Goal: Transaction & Acquisition: Purchase product/service

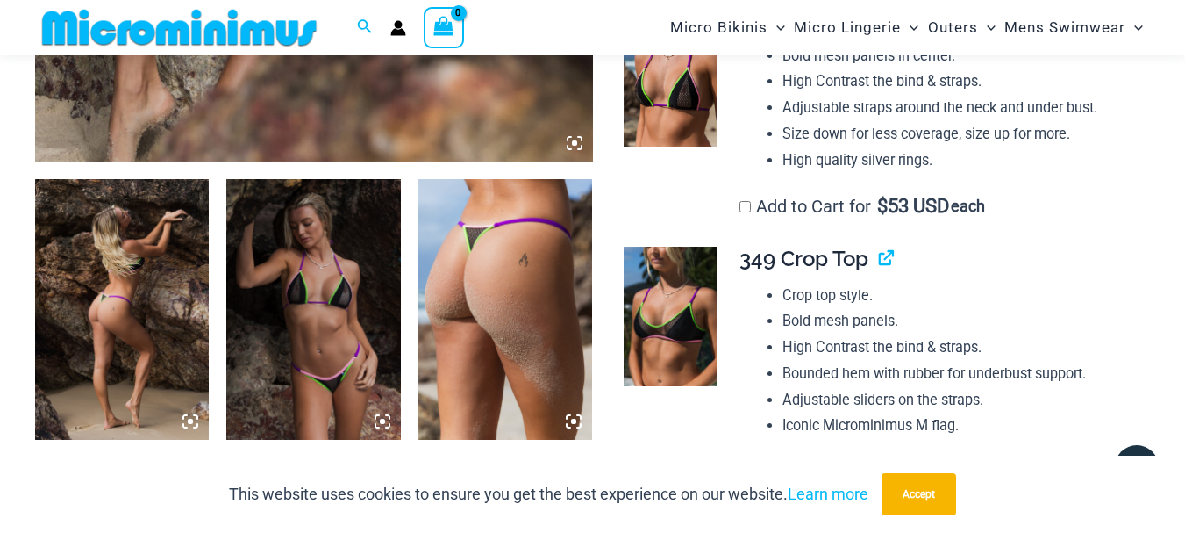
scroll to position [862, 0]
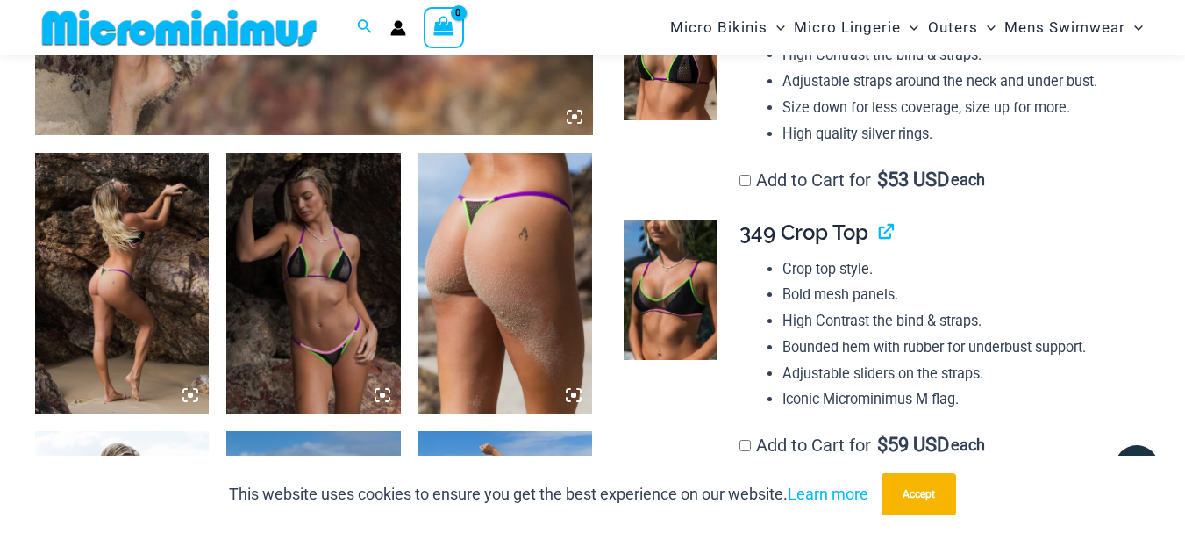
click at [127, 236] on img at bounding box center [122, 283] width 174 height 261
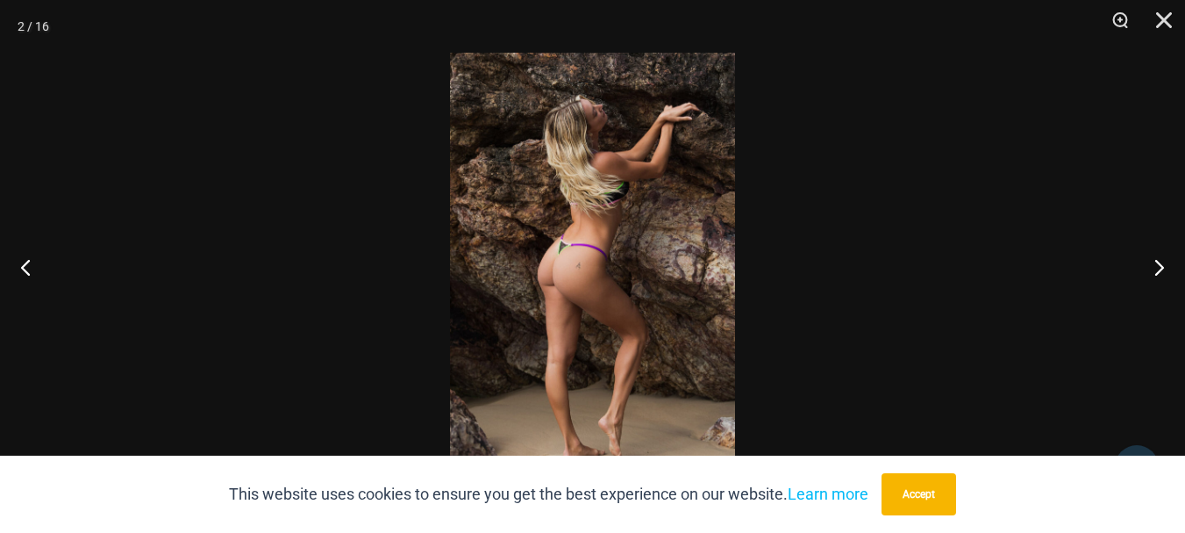
click at [581, 261] on img at bounding box center [592, 266] width 285 height 427
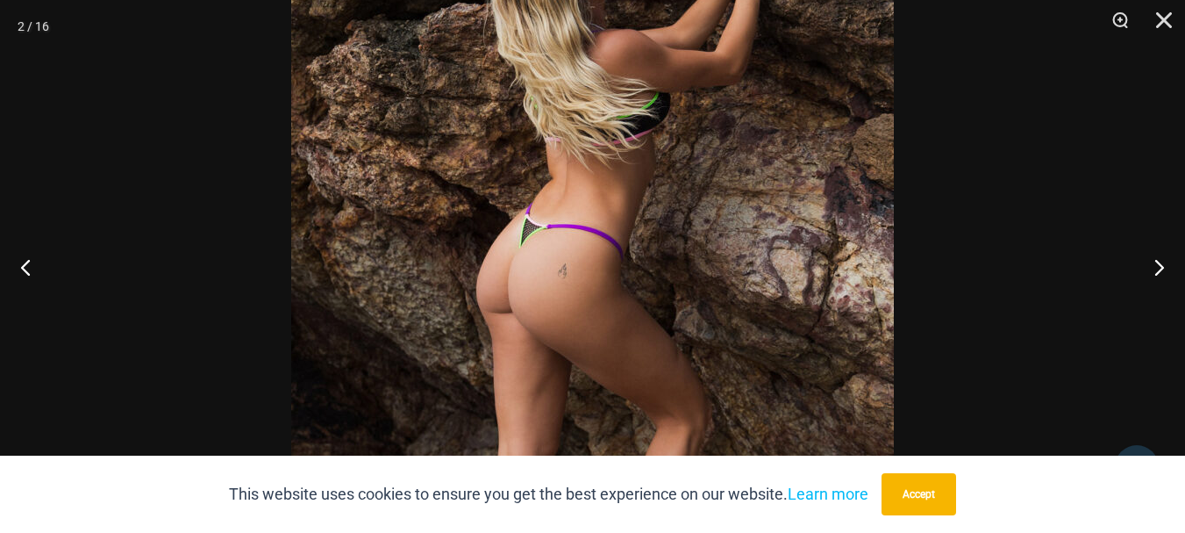
click at [581, 261] on img at bounding box center [592, 272] width 603 height 904
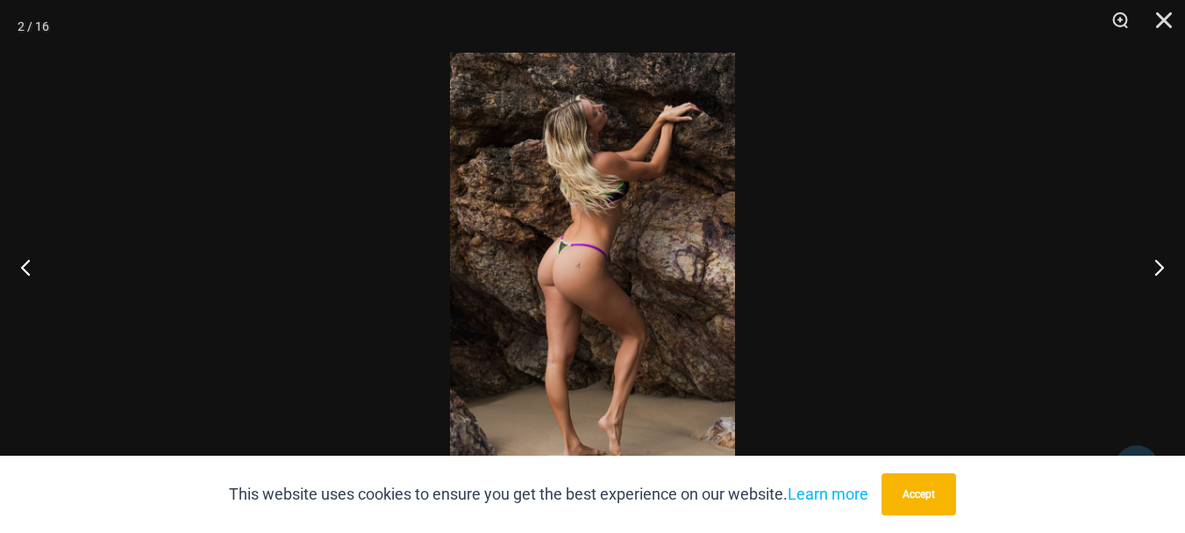
click at [581, 261] on img at bounding box center [592, 266] width 285 height 427
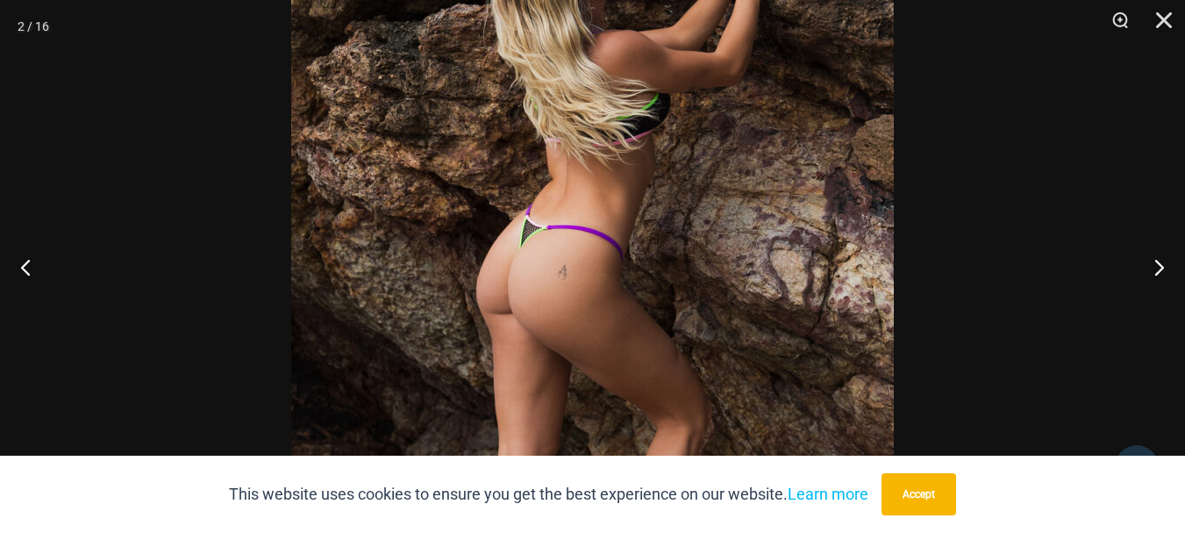
click at [581, 261] on img at bounding box center [592, 273] width 603 height 904
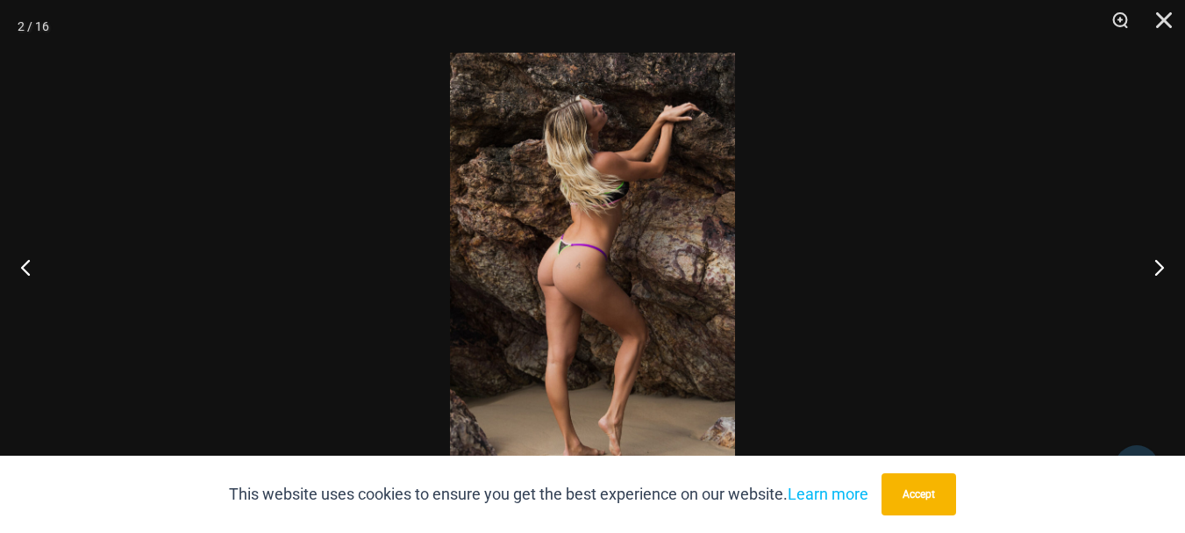
click at [580, 261] on img at bounding box center [592, 266] width 285 height 427
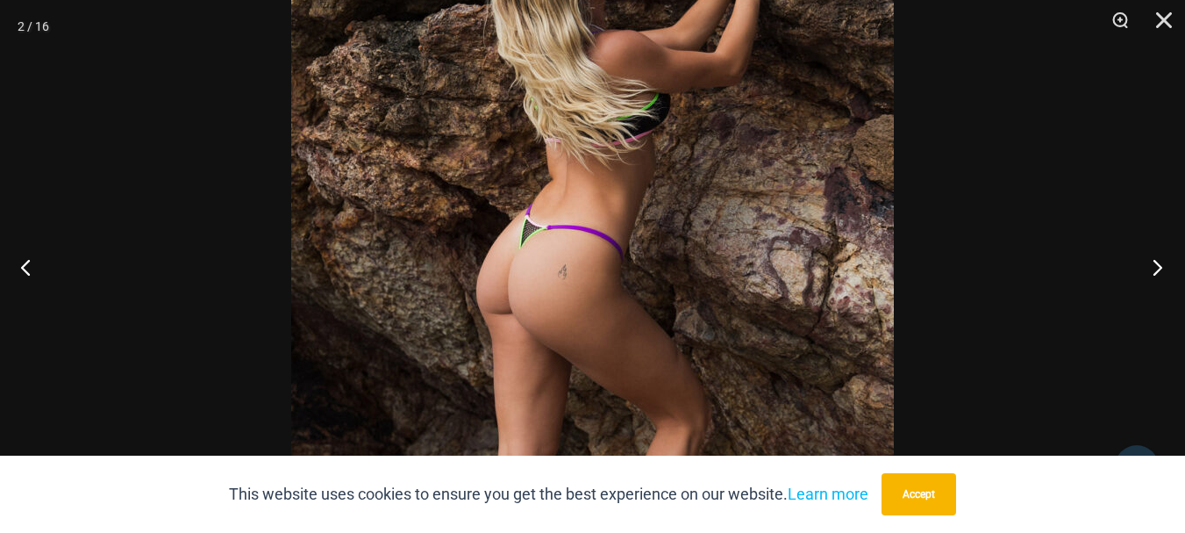
click at [1160, 263] on button "Next" at bounding box center [1153, 267] width 66 height 88
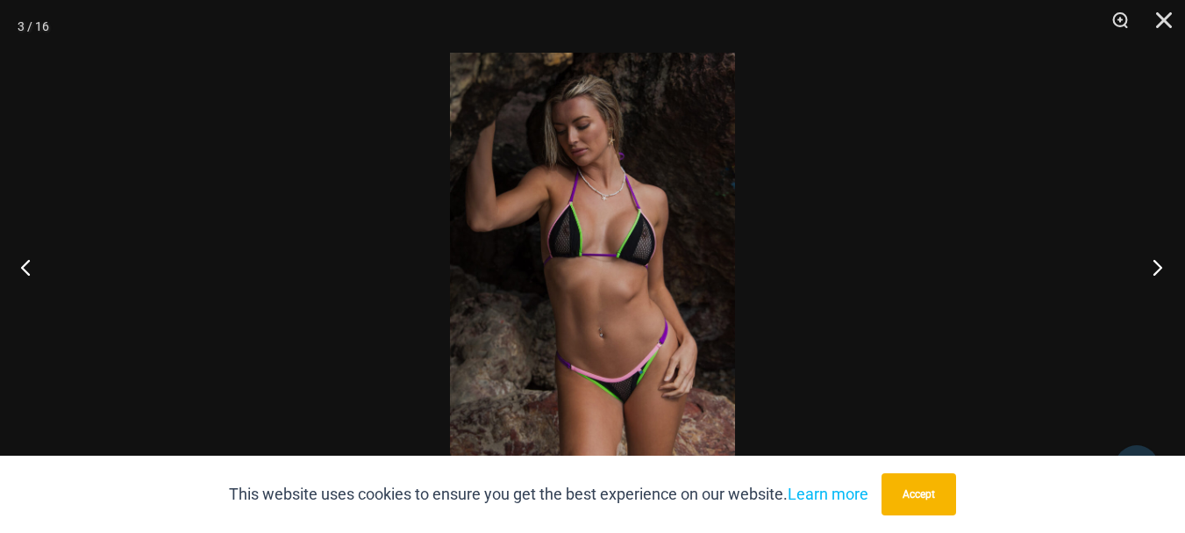
click at [1160, 263] on button "Next" at bounding box center [1153, 267] width 66 height 88
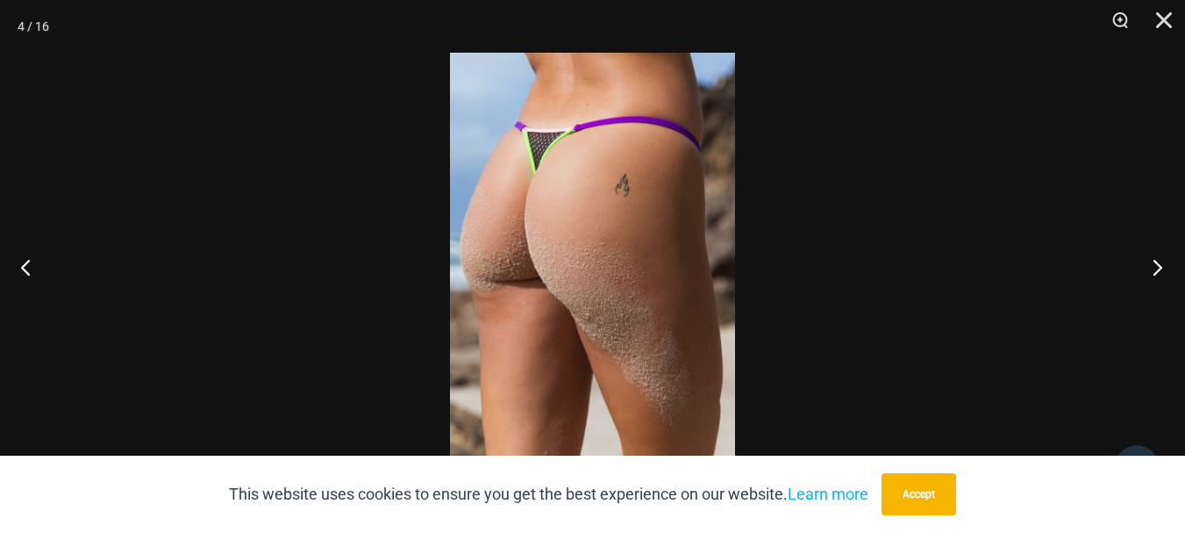
click at [1160, 263] on button "Next" at bounding box center [1153, 267] width 66 height 88
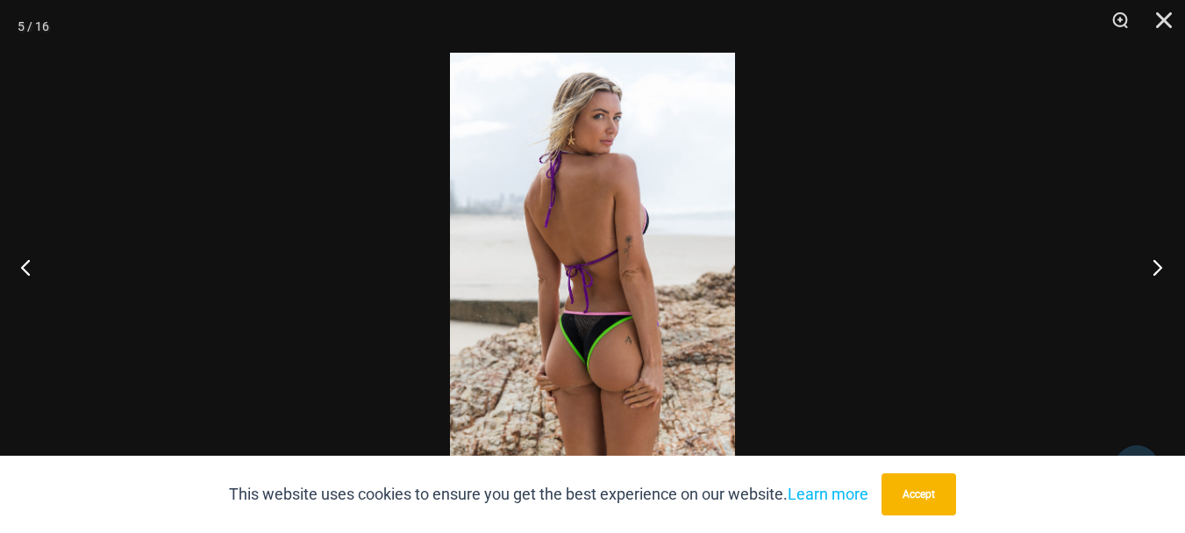
click at [1160, 263] on button "Next" at bounding box center [1153, 267] width 66 height 88
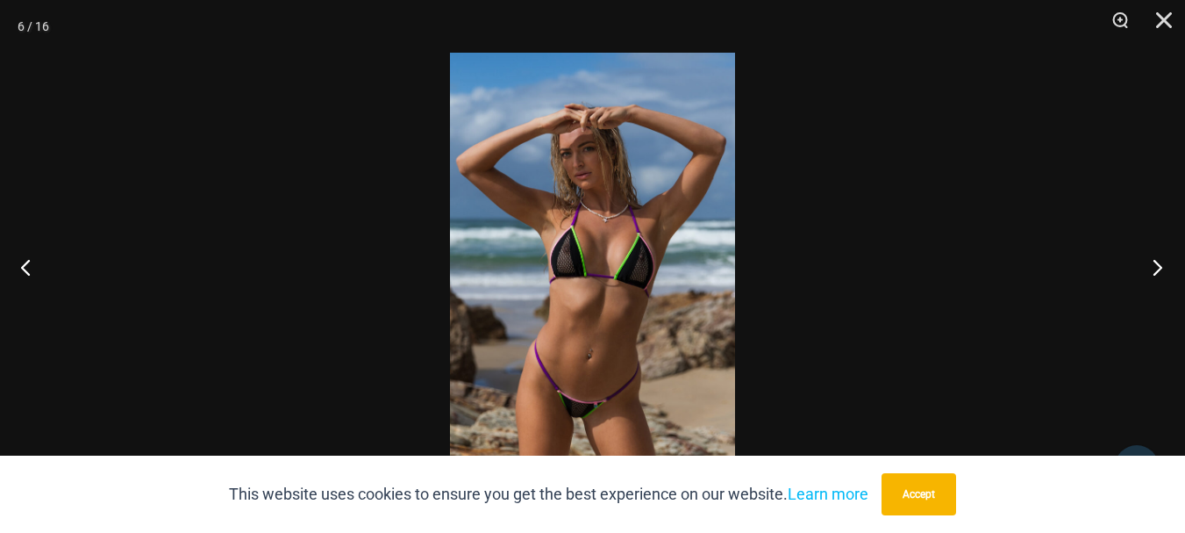
click at [1160, 263] on button "Next" at bounding box center [1153, 267] width 66 height 88
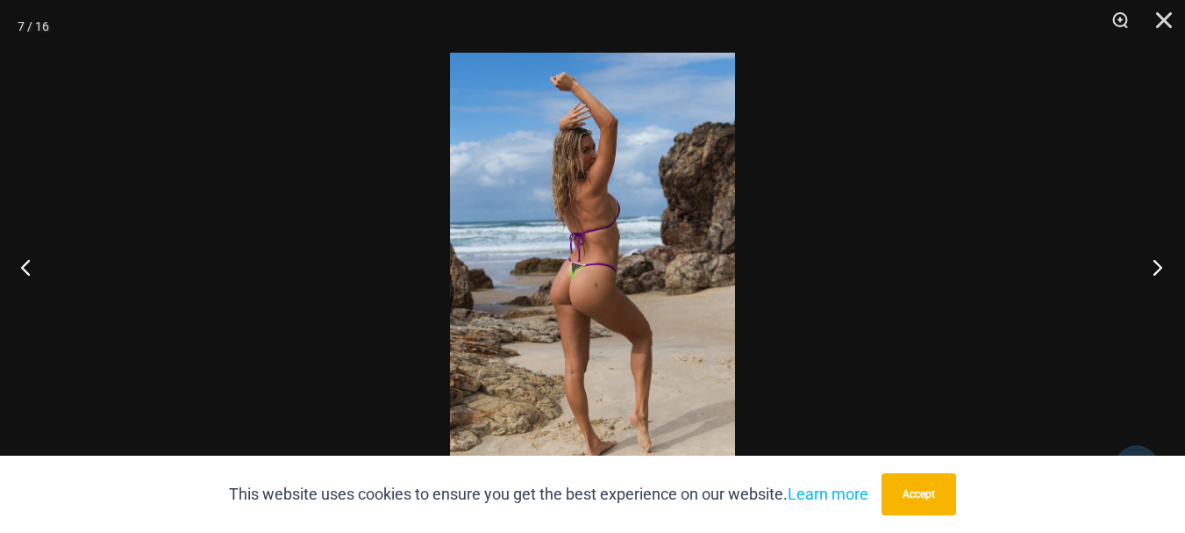
click at [1160, 263] on button "Next" at bounding box center [1153, 267] width 66 height 88
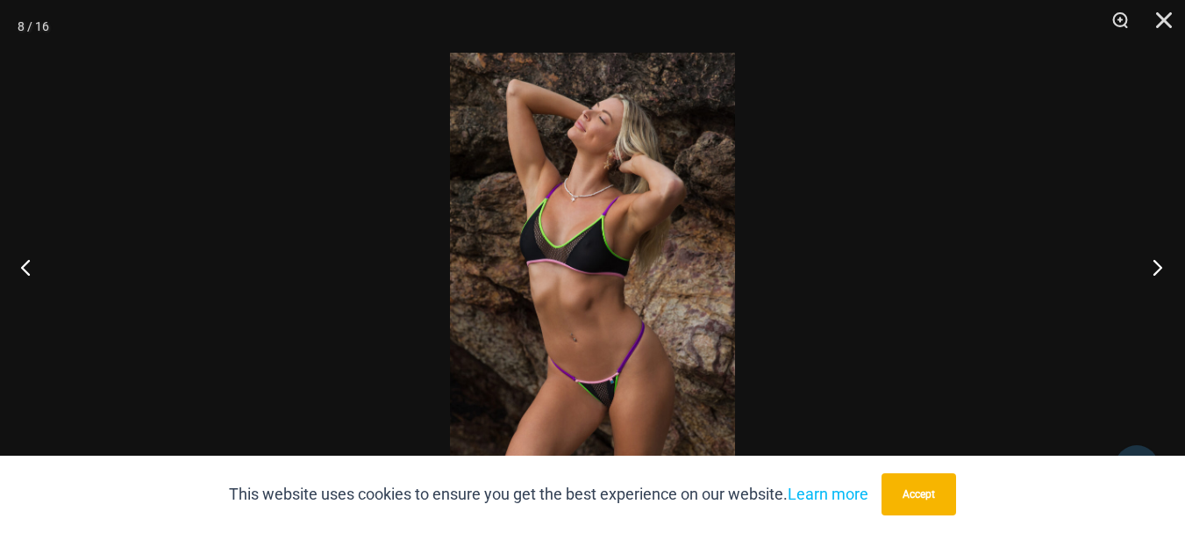
click at [1160, 263] on button "Next" at bounding box center [1153, 267] width 66 height 88
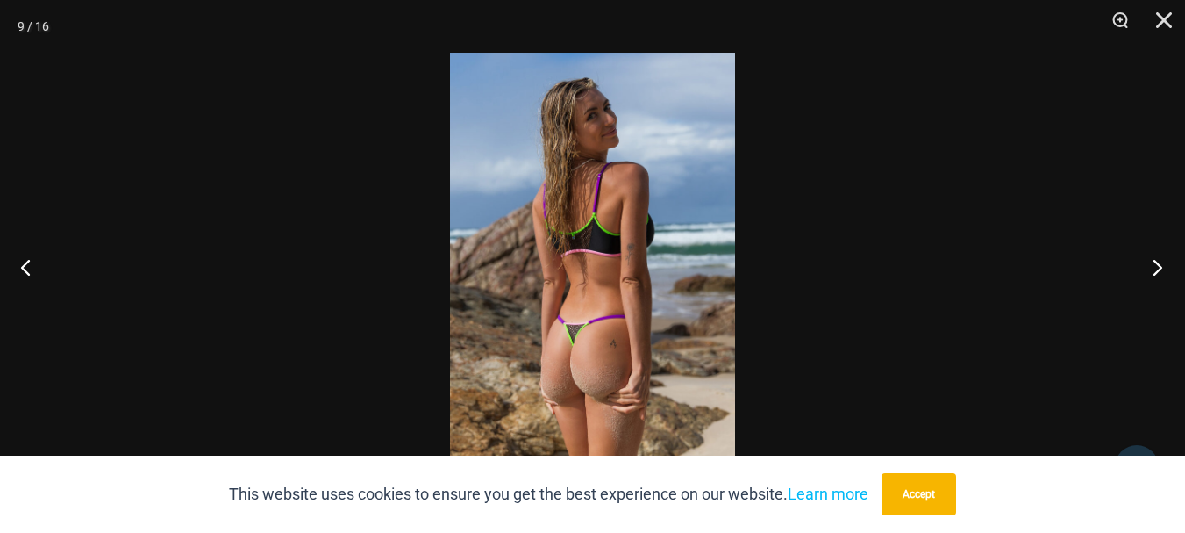
click at [1160, 263] on button "Next" at bounding box center [1153, 267] width 66 height 88
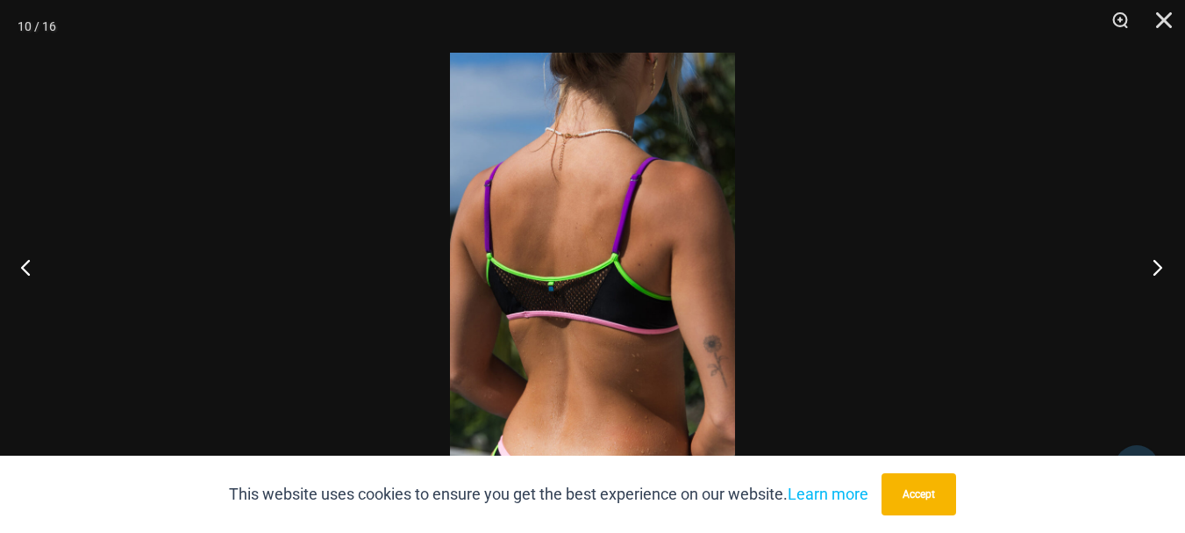
click at [1160, 263] on button "Next" at bounding box center [1153, 267] width 66 height 88
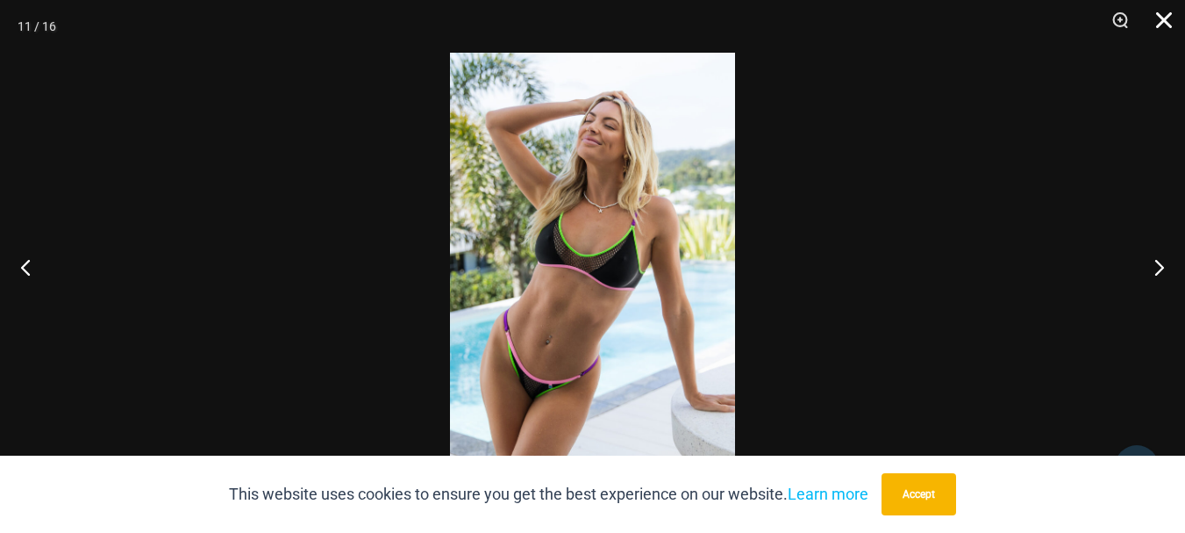
click at [1167, 11] on button "Close" at bounding box center [1158, 26] width 44 height 53
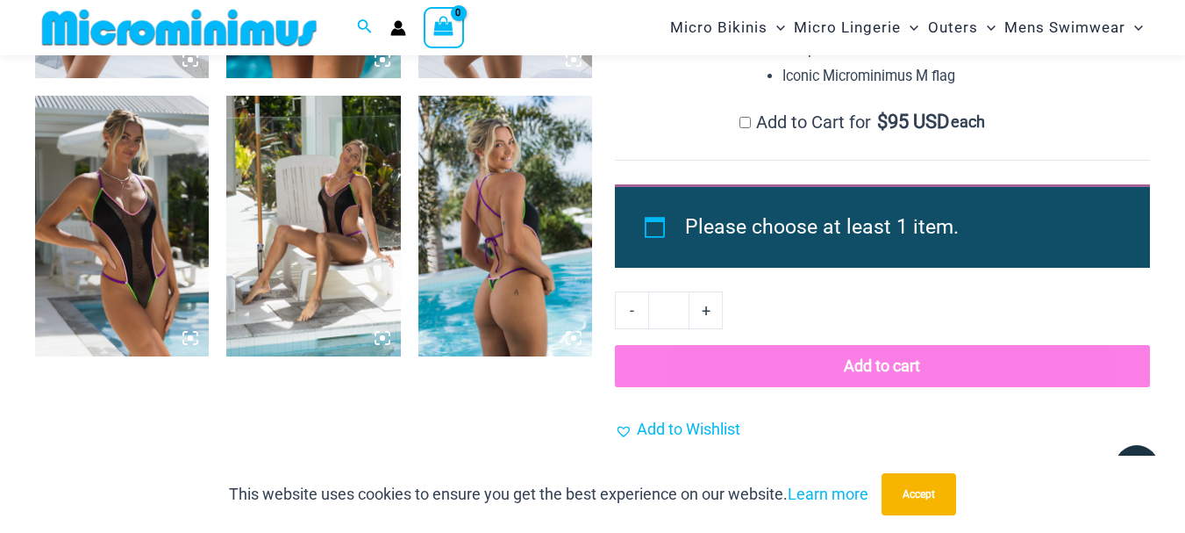
scroll to position [2089, 0]
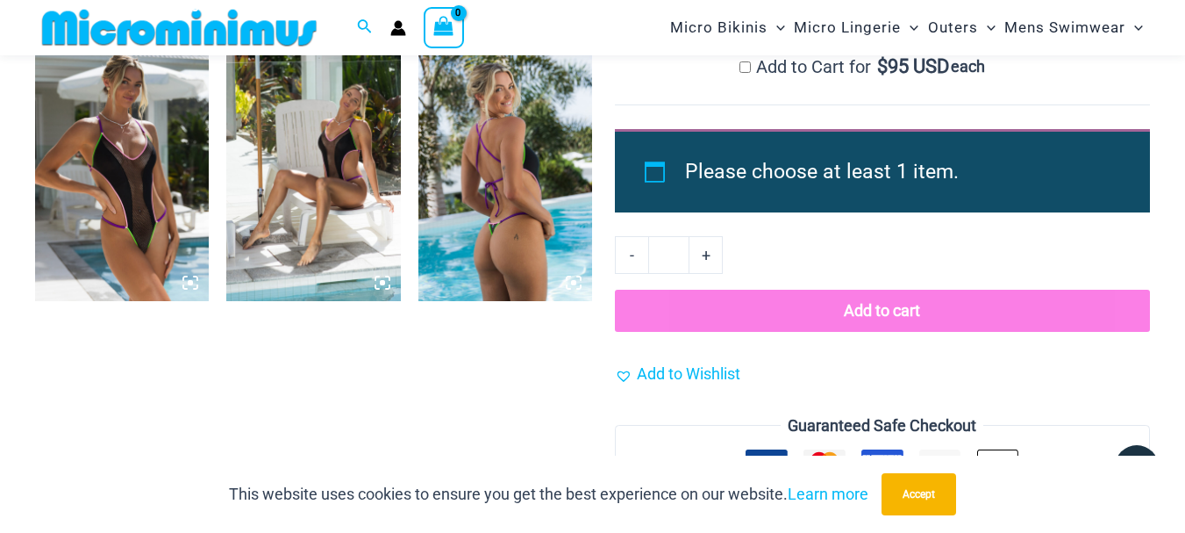
click at [500, 167] on img at bounding box center [506, 170] width 174 height 261
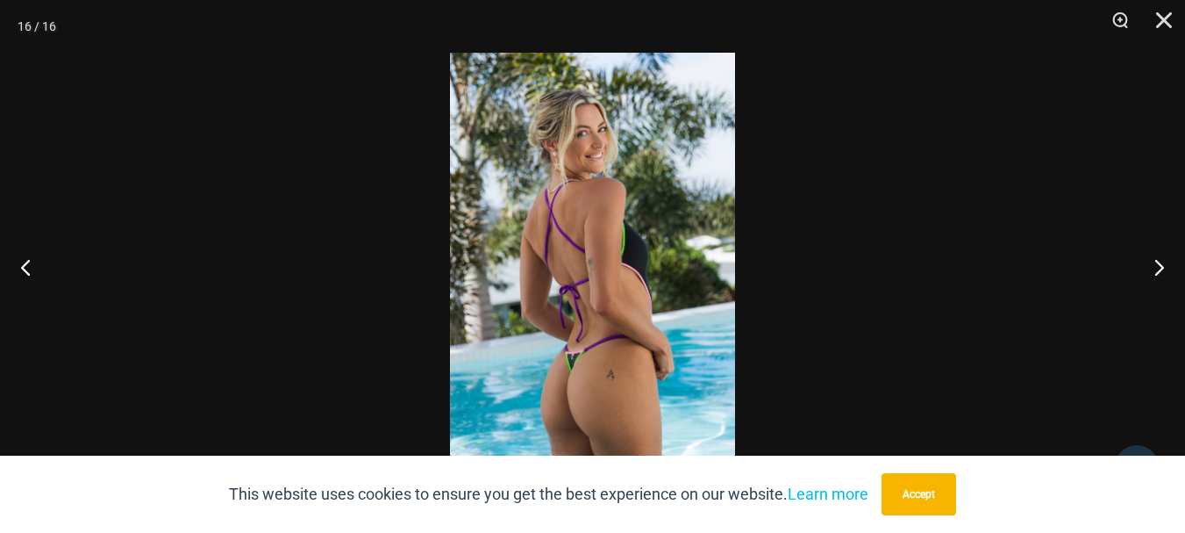
click at [573, 364] on img at bounding box center [592, 266] width 285 height 427
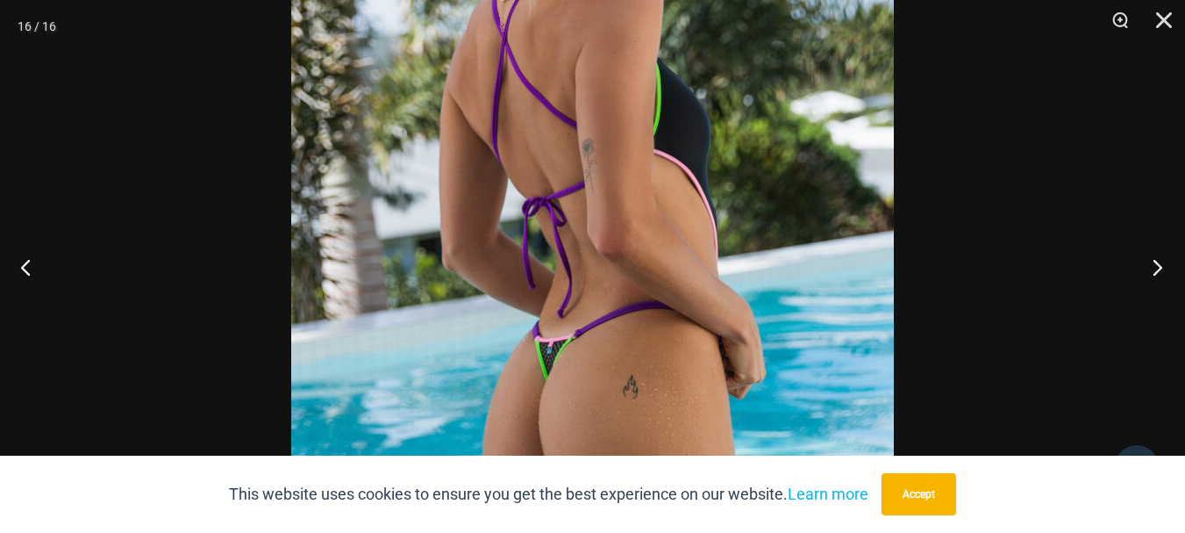
click at [1156, 264] on button "Next" at bounding box center [1153, 267] width 66 height 88
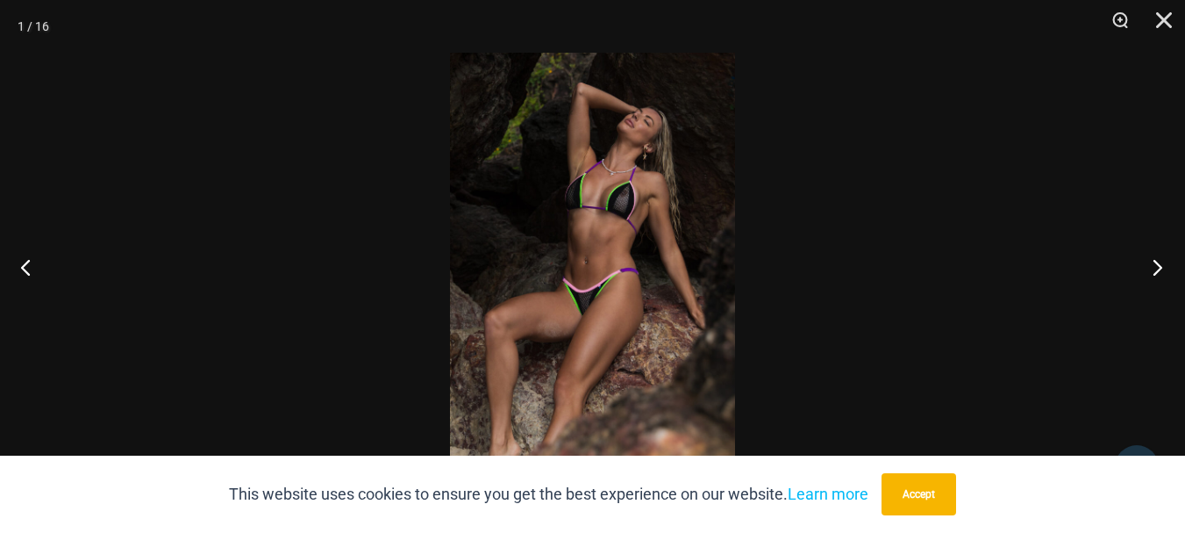
click at [1156, 264] on button "Next" at bounding box center [1153, 267] width 66 height 88
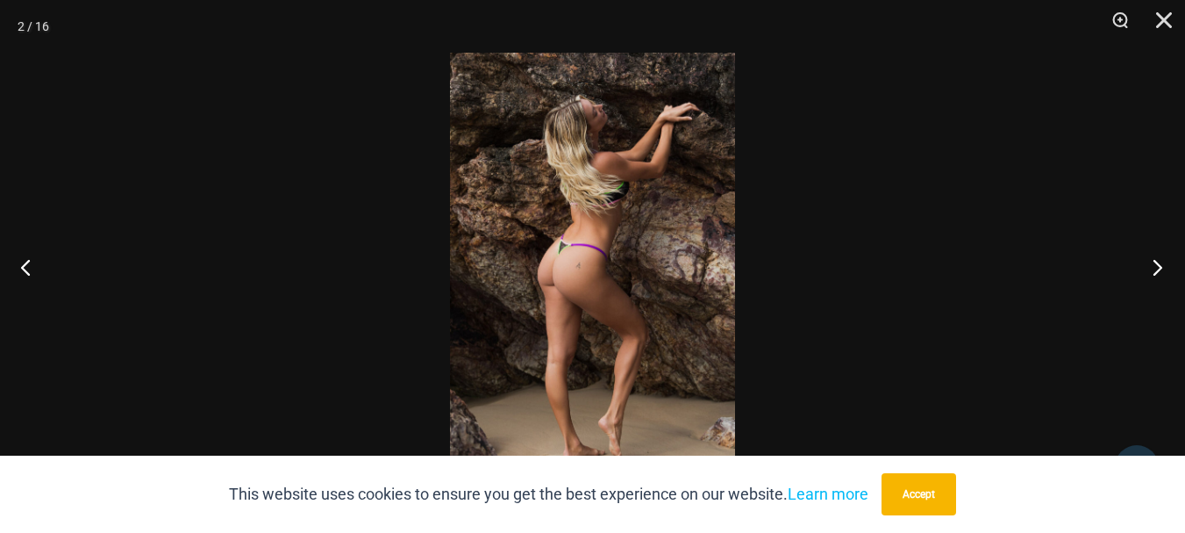
click at [1156, 264] on button "Next" at bounding box center [1153, 267] width 66 height 88
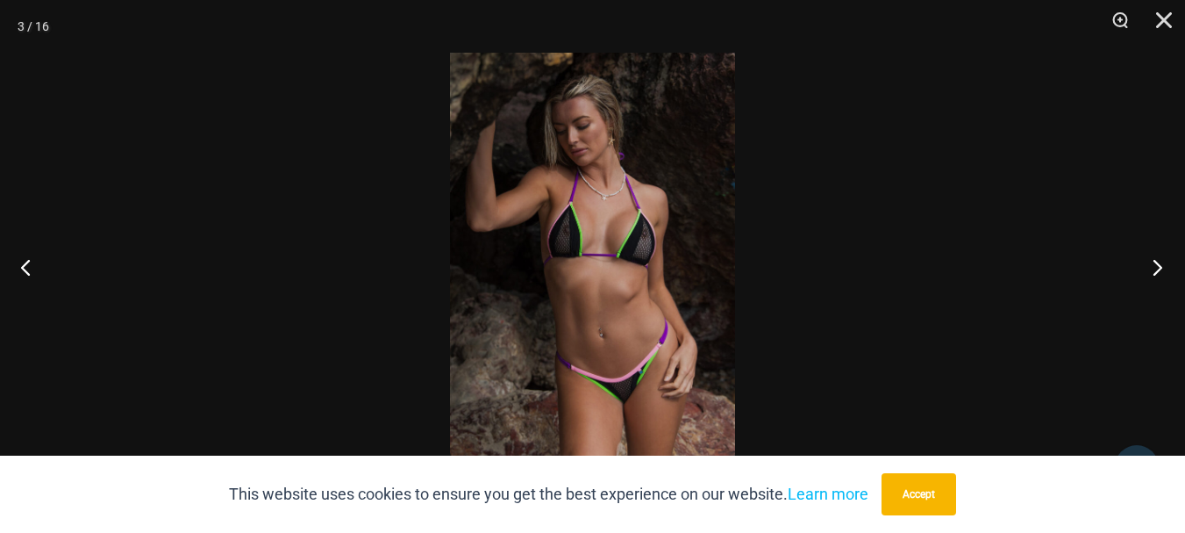
click at [1156, 264] on button "Next" at bounding box center [1153, 267] width 66 height 88
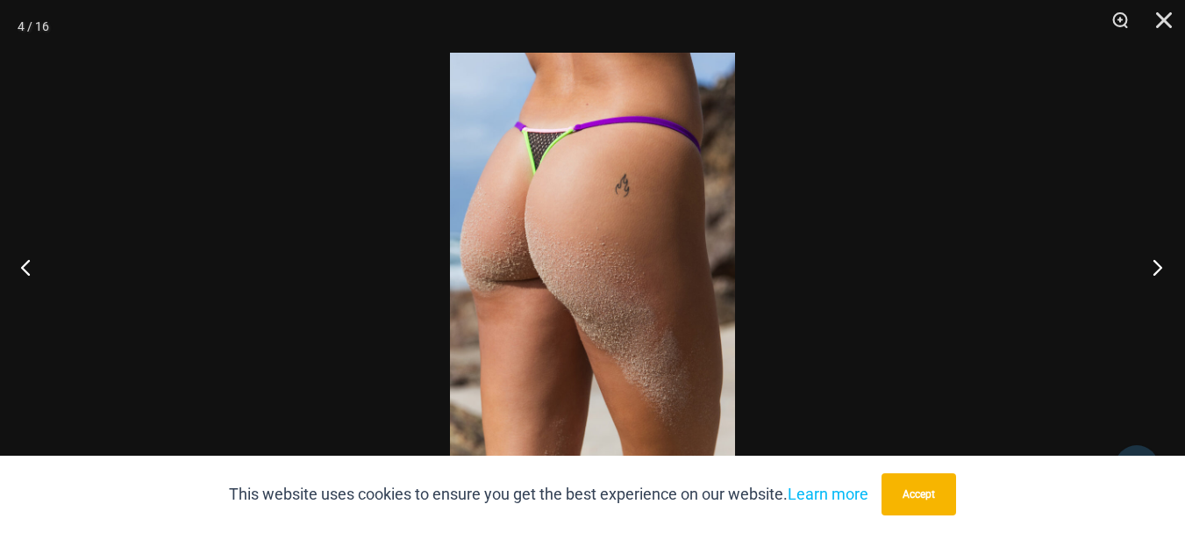
click at [1156, 264] on button "Next" at bounding box center [1153, 267] width 66 height 88
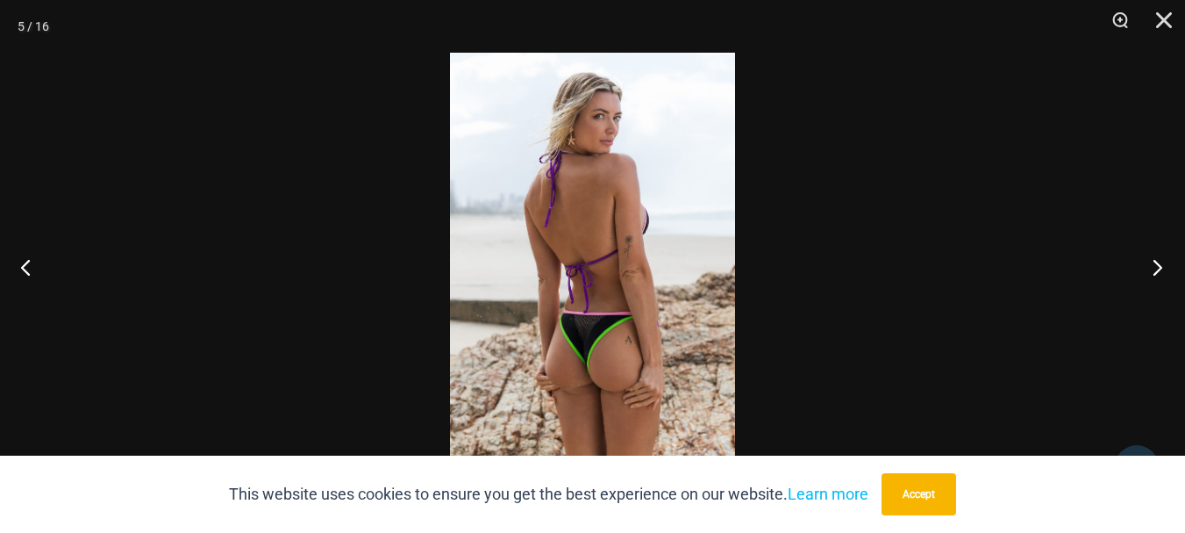
click at [1156, 264] on button "Next" at bounding box center [1153, 267] width 66 height 88
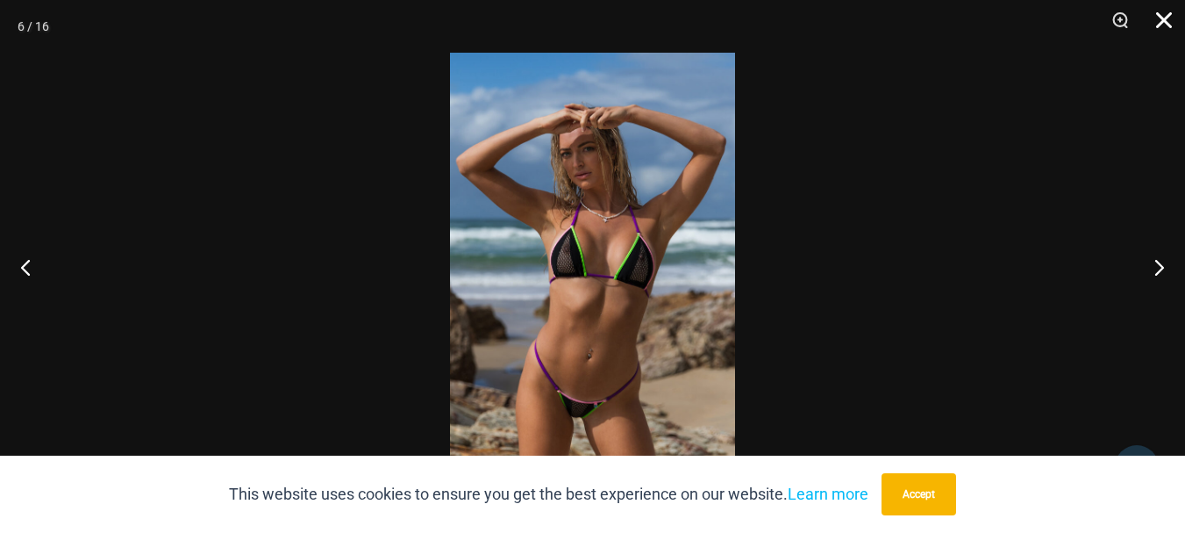
click at [1164, 16] on button "Close" at bounding box center [1158, 26] width 44 height 53
